Goal: Transaction & Acquisition: Obtain resource

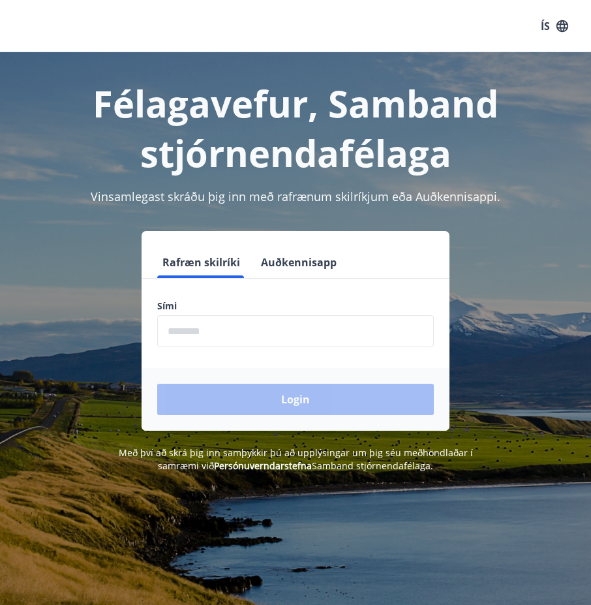
click at [315, 335] on input "phone" at bounding box center [295, 331] width 277 height 32
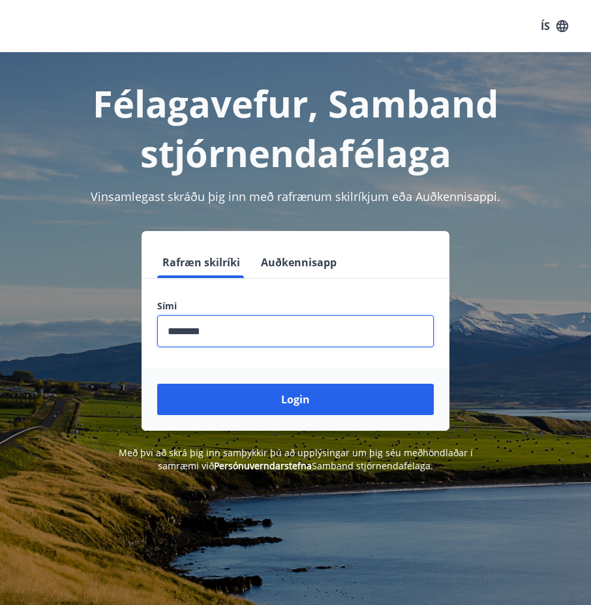
type input "********"
click at [157, 384] on button "Login" at bounding box center [295, 399] width 277 height 31
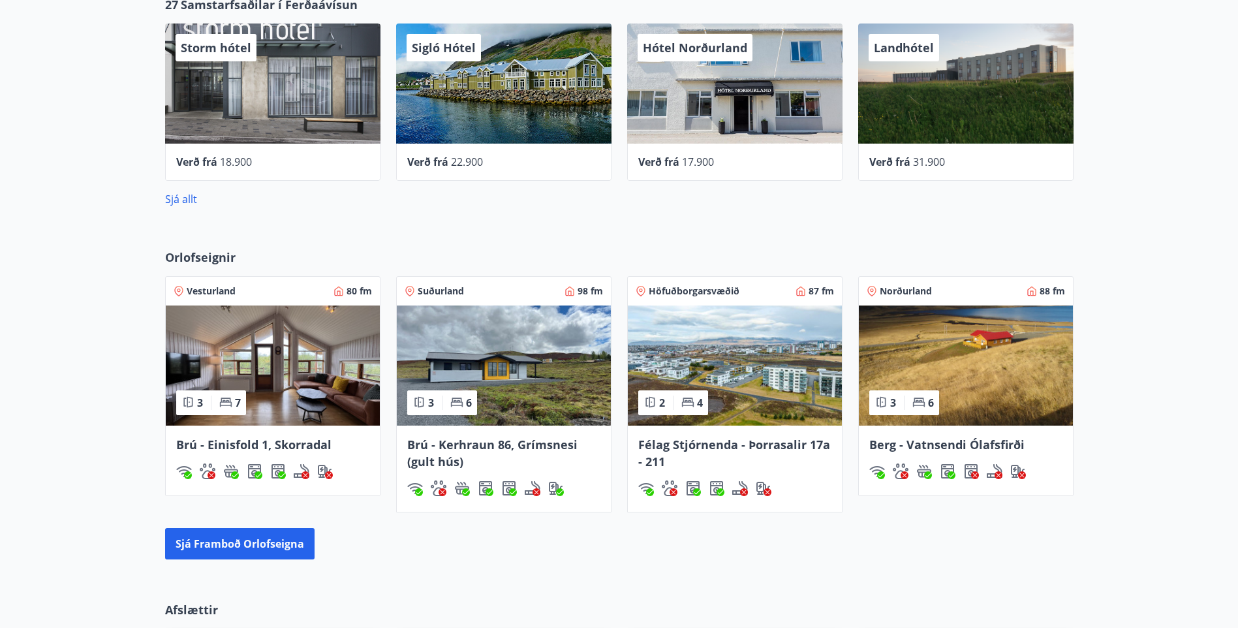
scroll to position [718, 0]
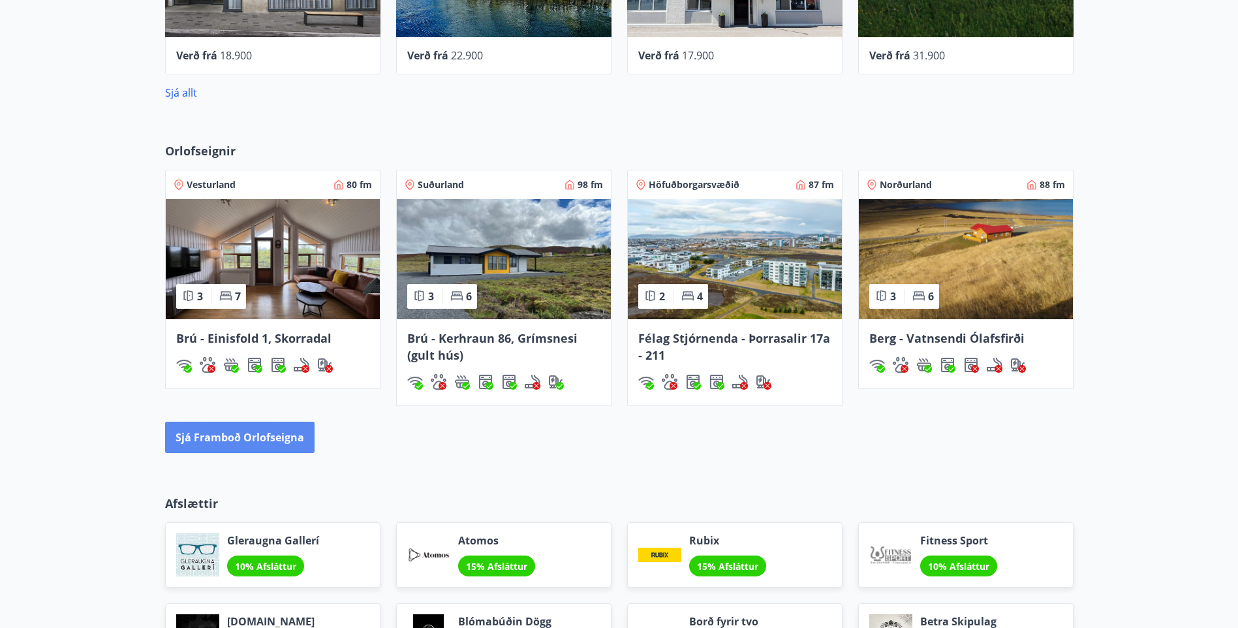
click at [283, 436] on button "Sjá framboð orlofseigna" at bounding box center [239, 436] width 149 height 31
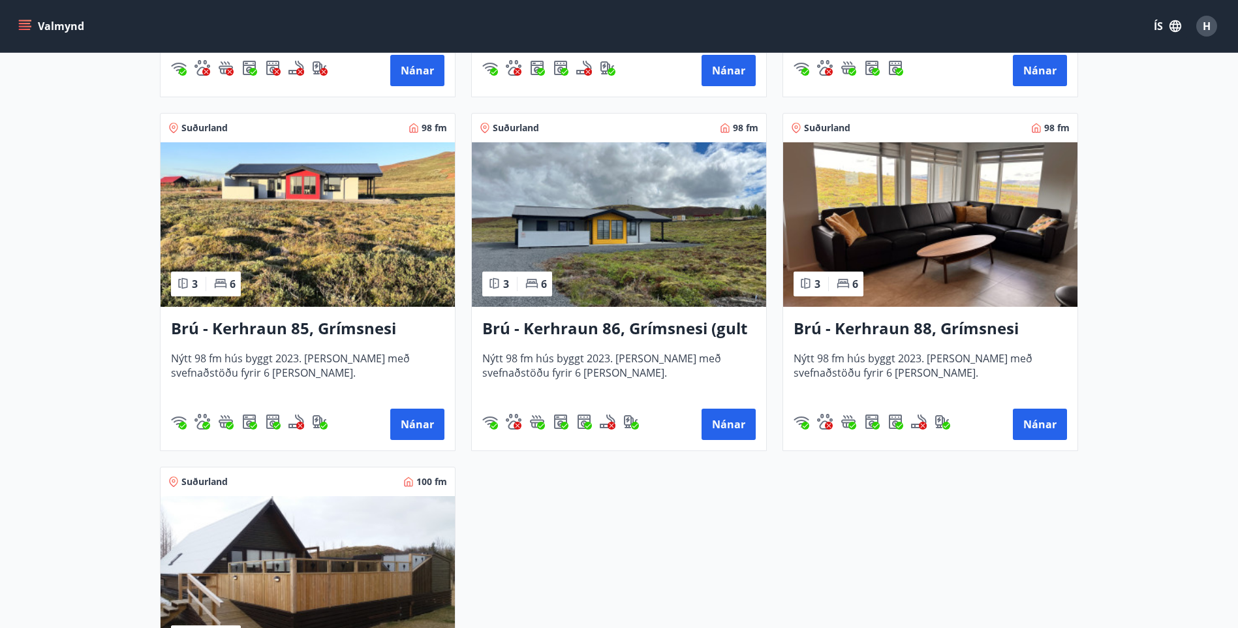
scroll to position [3001, 0]
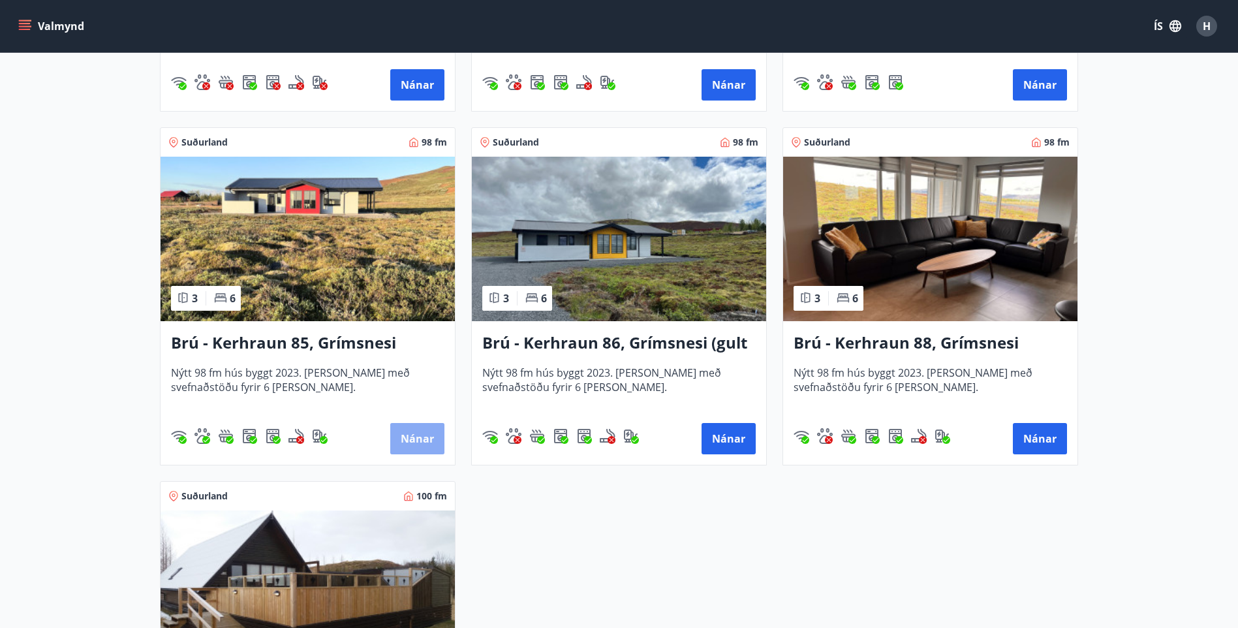
click at [420, 435] on button "Nánar" at bounding box center [417, 438] width 54 height 31
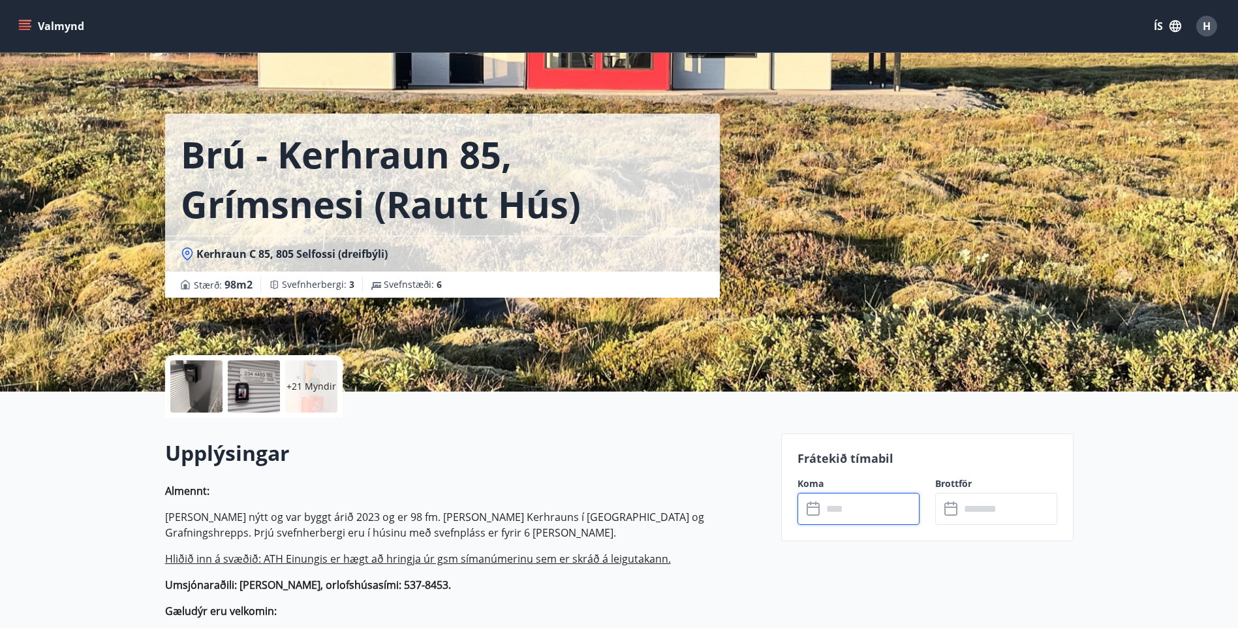
click at [600, 513] on input "text" at bounding box center [870, 509] width 97 height 32
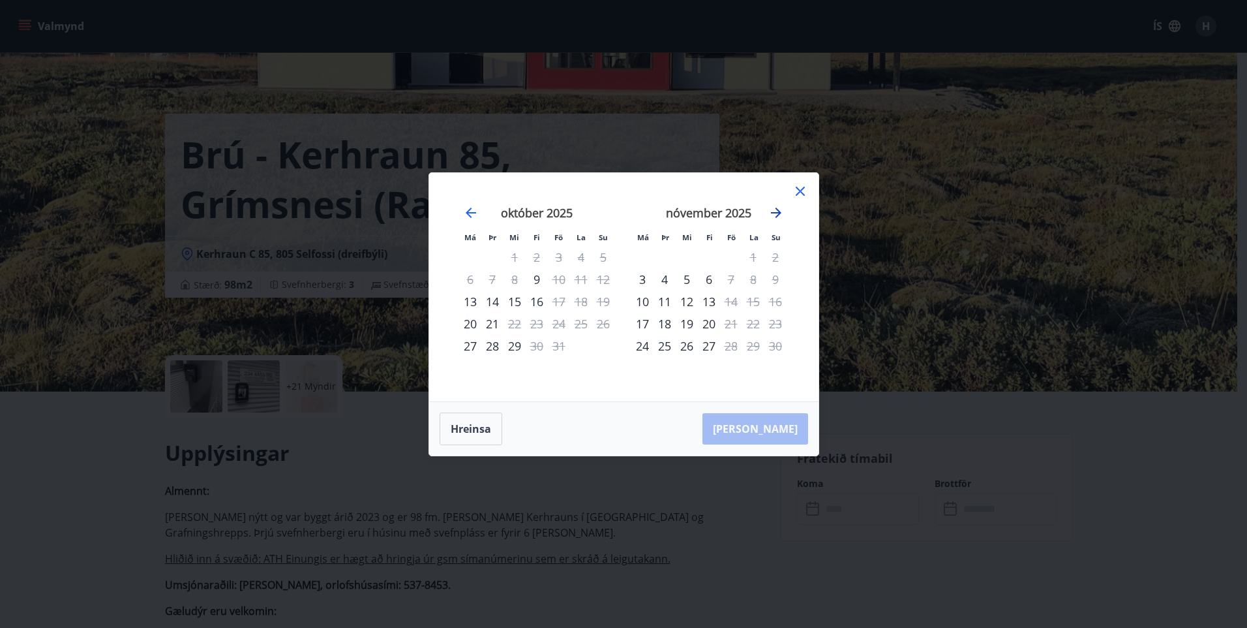
click at [600, 215] on icon "Move forward to switch to the next month." at bounding box center [776, 212] width 10 height 10
click at [600, 217] on icon "Move forward to switch to the next month." at bounding box center [776, 212] width 10 height 10
click at [476, 217] on icon "Move backward to switch to the previous month." at bounding box center [471, 213] width 16 height 16
click at [600, 190] on div "Má Þr Mi Fi Fö La Su Má Þr Mi Fi Fö La Su [DATE] 1 2 3 4 5 6 7 8 9 10 11 12 13 …" at bounding box center [623, 287] width 389 height 228
click at [600, 191] on icon at bounding box center [801, 191] width 16 height 16
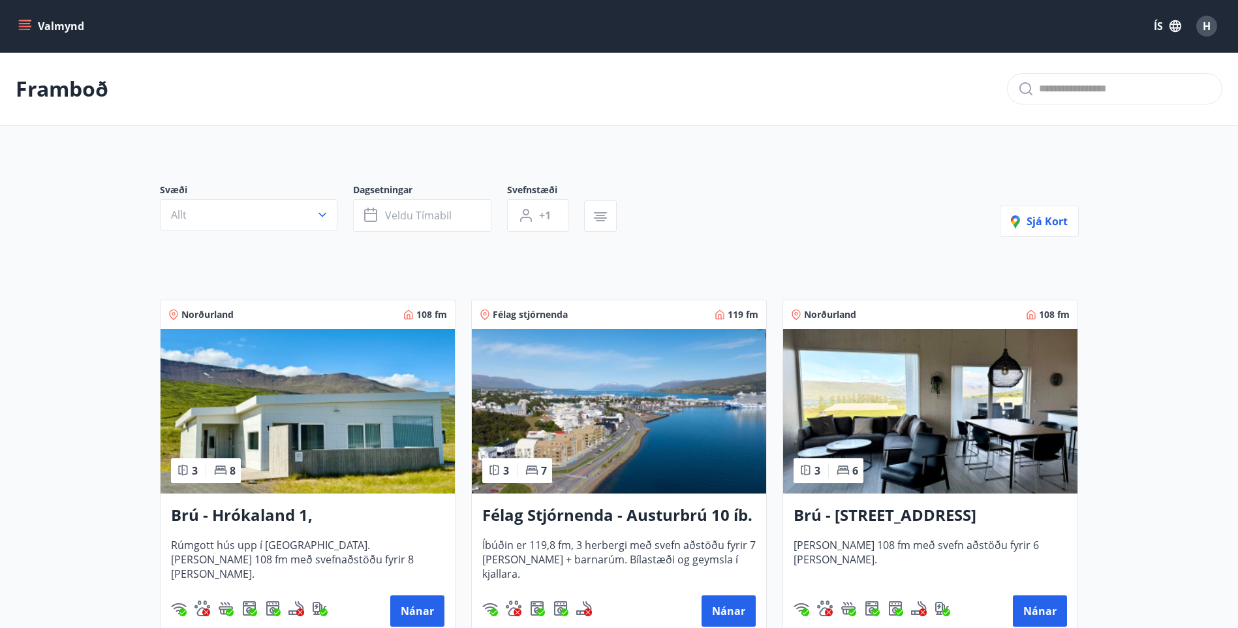
click at [31, 18] on button "Valmynd" at bounding box center [53, 25] width 74 height 23
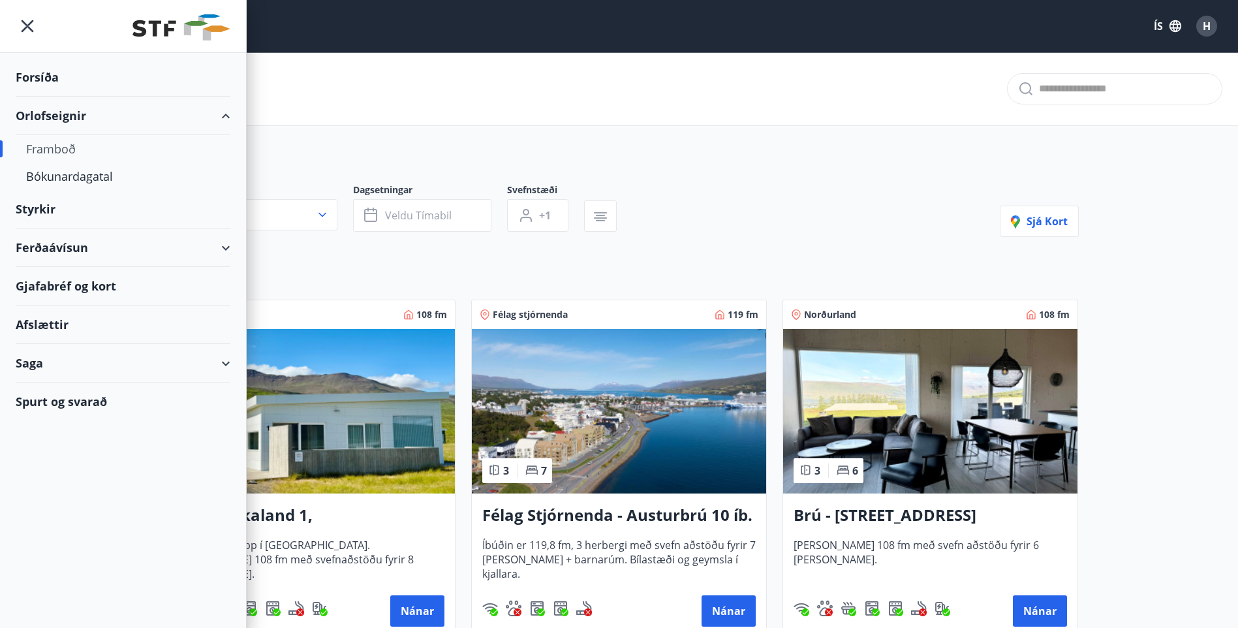
click at [35, 81] on div "Forsíða" at bounding box center [123, 77] width 215 height 38
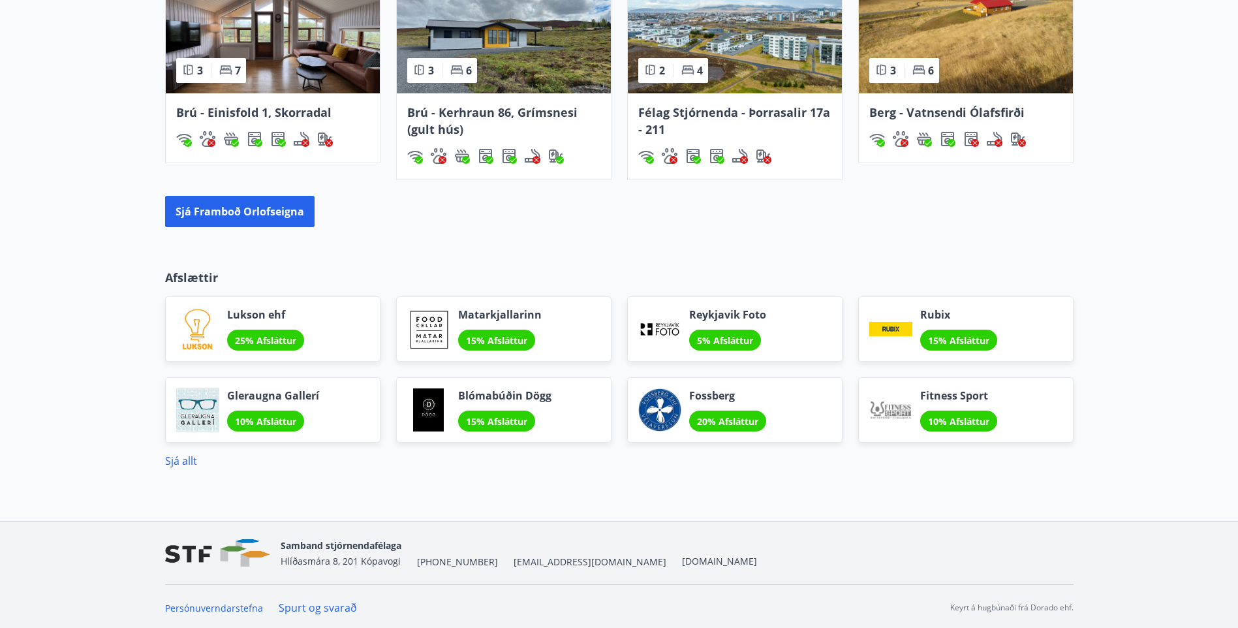
scroll to position [946, 0]
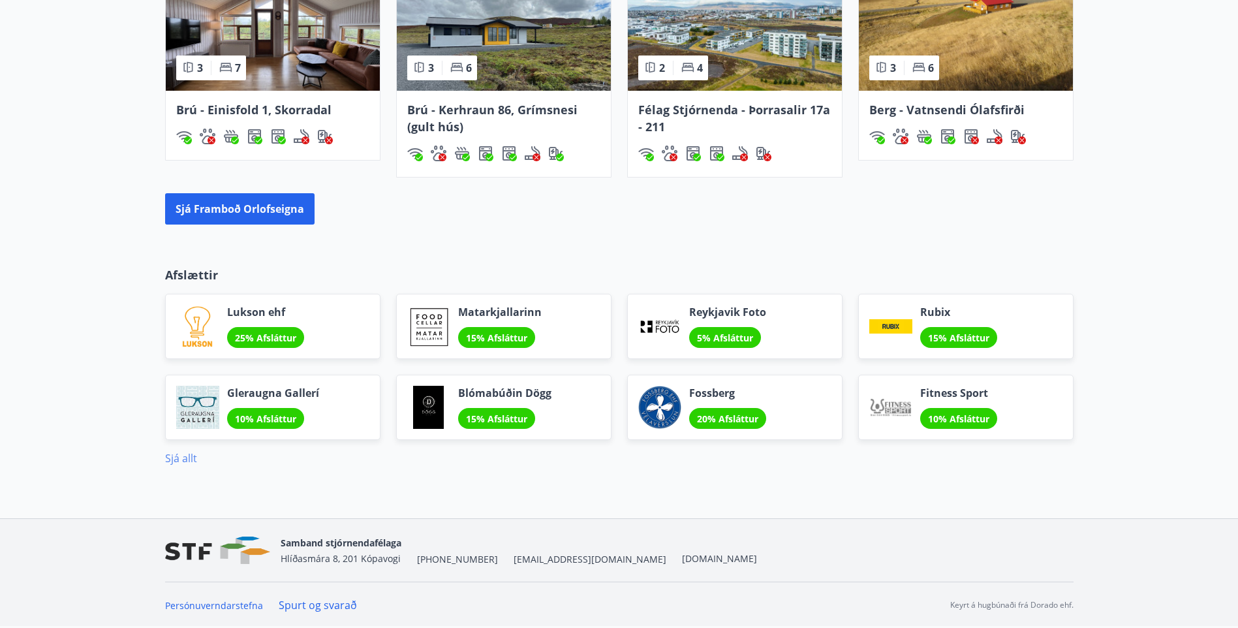
click at [187, 459] on link "Sjá allt" at bounding box center [181, 458] width 32 height 14
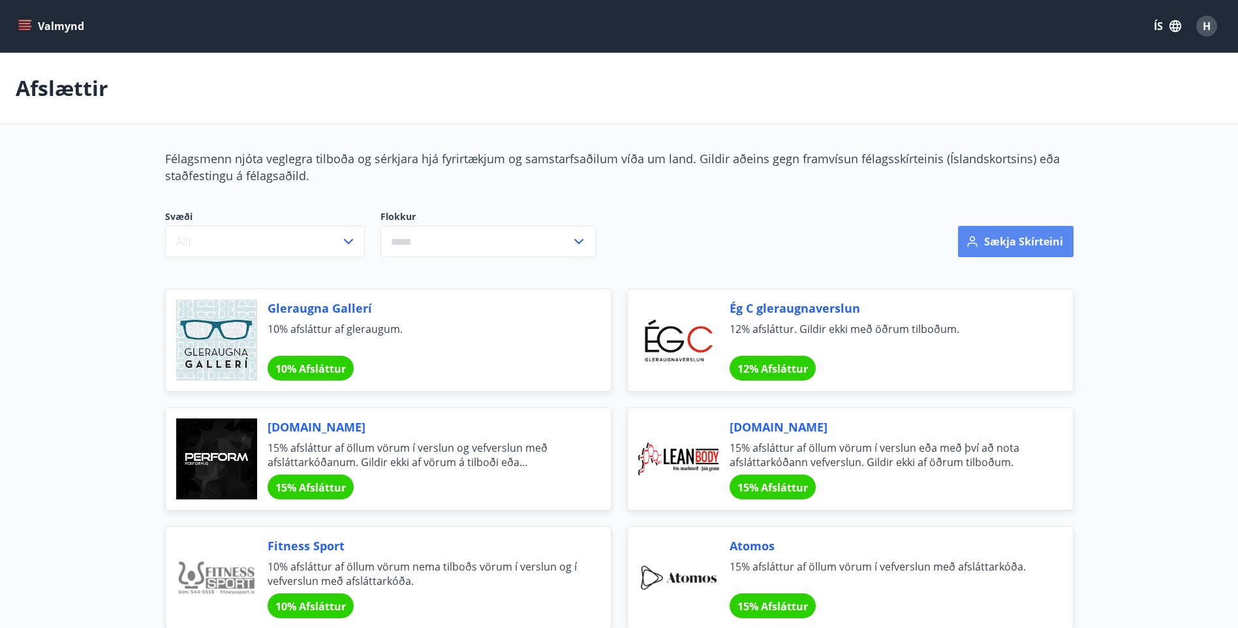
click at [600, 230] on button "Sækja skírteini" at bounding box center [1015, 241] width 115 height 31
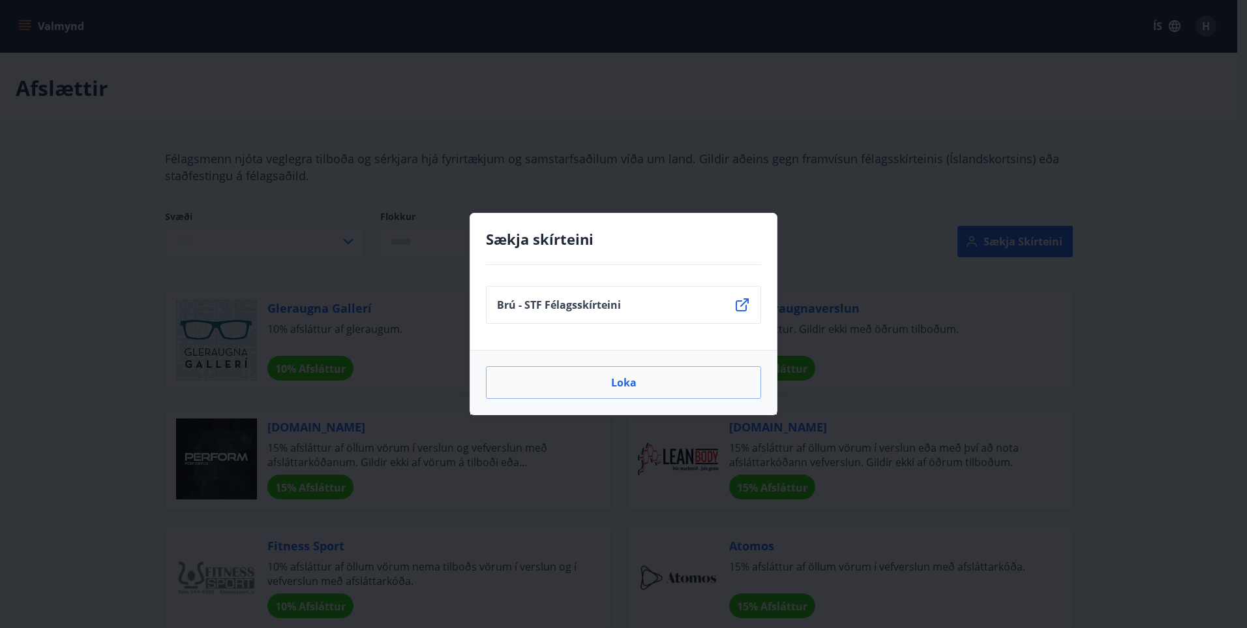
click at [600, 308] on icon at bounding box center [743, 305] width 16 height 16
click at [600, 378] on button "Loka" at bounding box center [623, 382] width 275 height 33
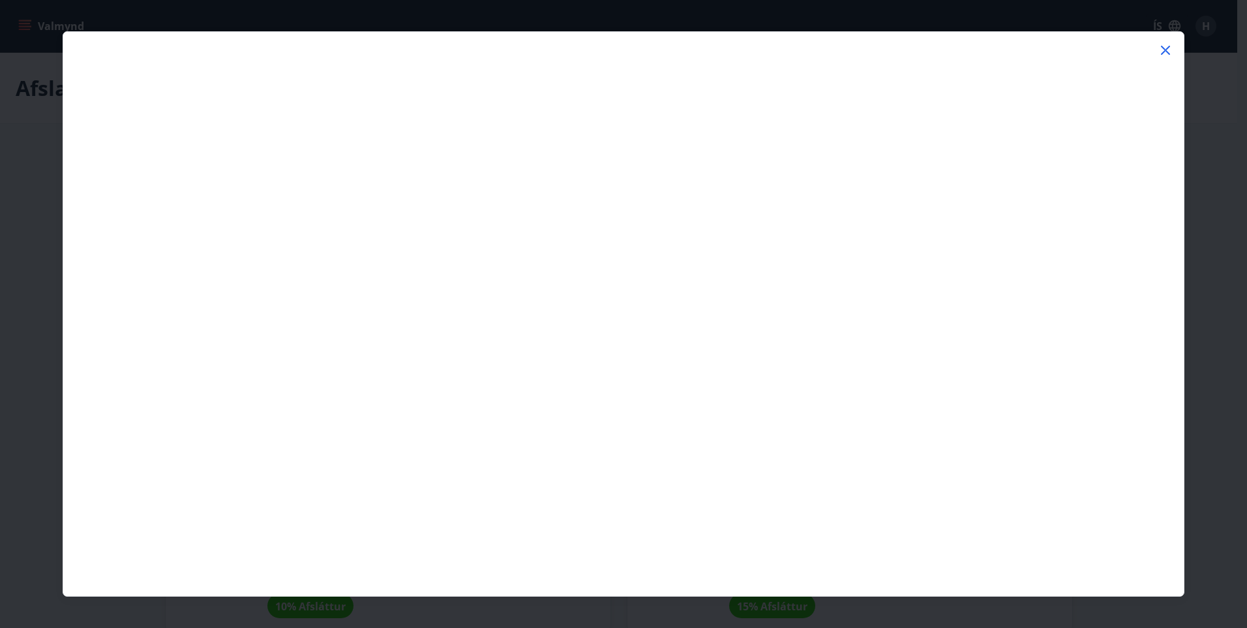
click at [600, 55] on icon at bounding box center [1166, 50] width 16 height 16
